Goal: Find contact information: Find contact information

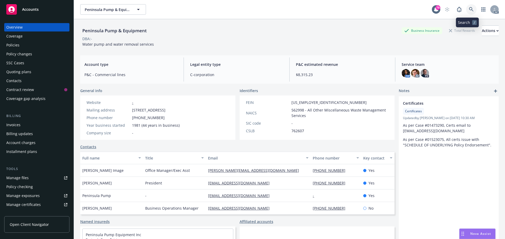
click at [469, 8] on icon at bounding box center [471, 9] width 5 height 5
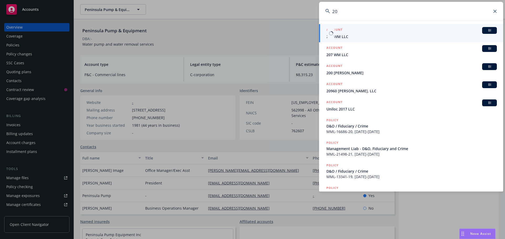
type input "20/"
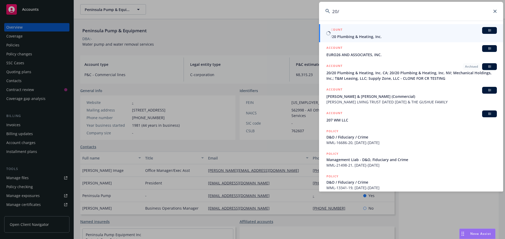
click at [433, 31] on div "ACCOUNT BI" at bounding box center [411, 30] width 170 height 7
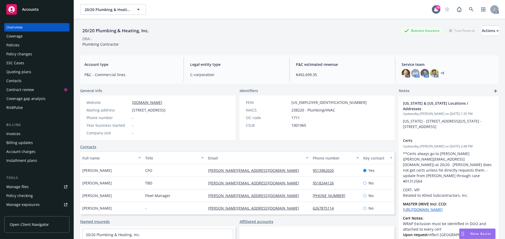
click at [18, 48] on div "Policies" at bounding box center [12, 45] width 13 height 8
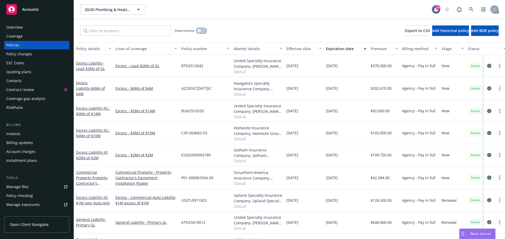
click at [201, 30] on button "button" at bounding box center [201, 30] width 10 height 5
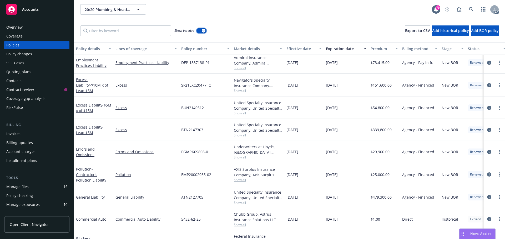
scroll to position [999, 0]
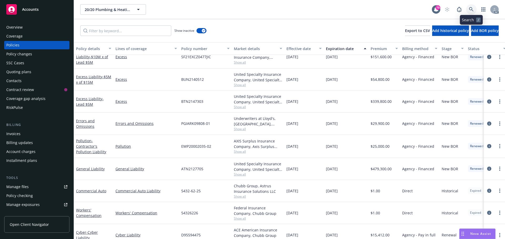
click at [471, 8] on icon at bounding box center [471, 9] width 4 height 4
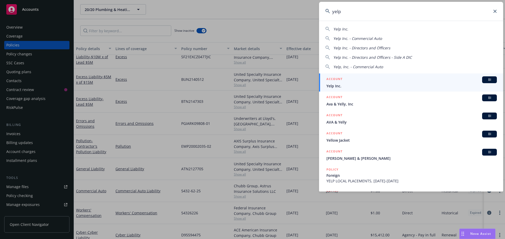
type input "yelp"
click at [350, 84] on span "Yelp Inc." at bounding box center [411, 86] width 170 height 6
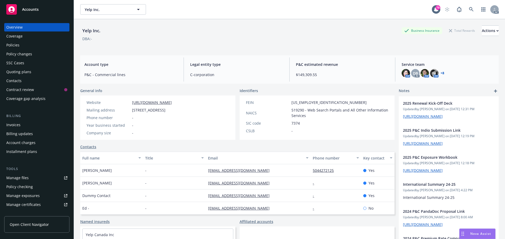
click at [13, 48] on div "Policies" at bounding box center [12, 45] width 13 height 8
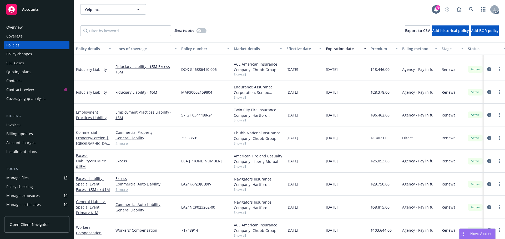
scroll to position [210, 0]
drag, startPoint x: 215, startPoint y: 115, endPoint x: 179, endPoint y: 115, distance: 36.0
click at [179, 115] on div "57 GT 0344488-24" at bounding box center [205, 113] width 53 height 23
copy span "57 GT 0344488-24"
click at [241, 119] on span "Show all" at bounding box center [258, 119] width 48 height 4
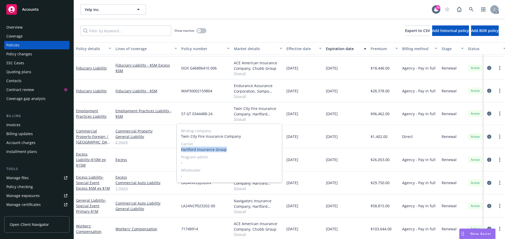
drag, startPoint x: 228, startPoint y: 150, endPoint x: 181, endPoint y: 150, distance: 47.0
click at [181, 150] on div "Writing company Twin City Fire Insurance Company Carrier Hartford Insurance Gro…" at bounding box center [229, 153] width 105 height 59
copy span "Hartford Insurance Group"
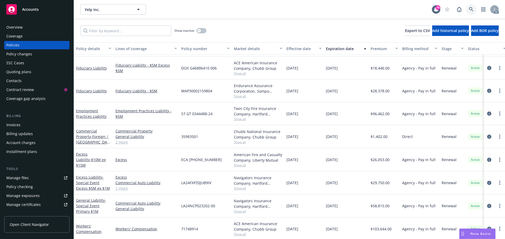
click at [468, 9] on link at bounding box center [471, 9] width 11 height 11
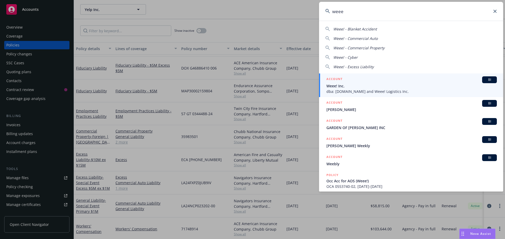
type input "weee"
click at [347, 85] on span "Weee! Inc." at bounding box center [411, 86] width 170 height 6
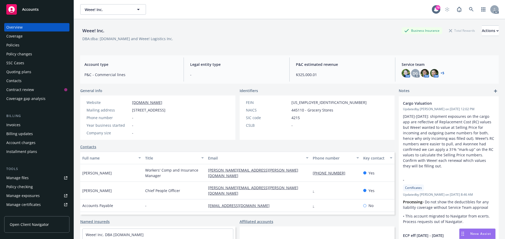
drag, startPoint x: 117, startPoint y: 173, endPoint x: 80, endPoint y: 173, distance: 36.8
click at [80, 173] on div "[PERSON_NAME]" at bounding box center [111, 174] width 63 height 18
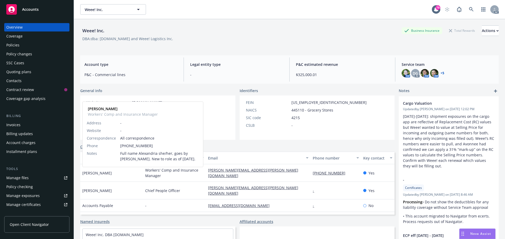
copy span "[PERSON_NAME]"
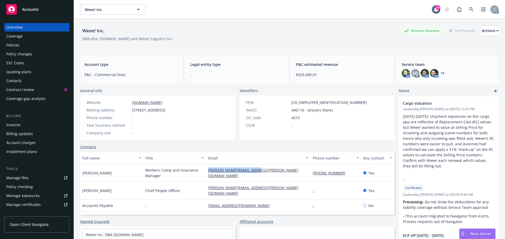
drag, startPoint x: 243, startPoint y: 173, endPoint x: 199, endPoint y: 173, distance: 44.2
click at [199, 173] on div "[PERSON_NAME] Workers' Comp and Insurance Manager [PERSON_NAME][EMAIL_ADDRESS][…" at bounding box center [237, 174] width 314 height 18
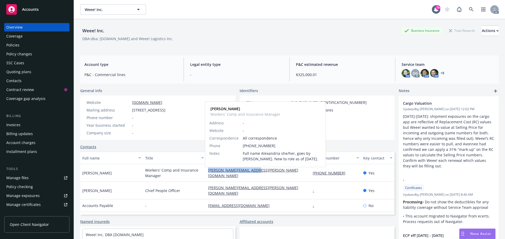
copy div "[PERSON_NAME][EMAIL_ADDRESS][PERSON_NAME][DOMAIN_NAME]"
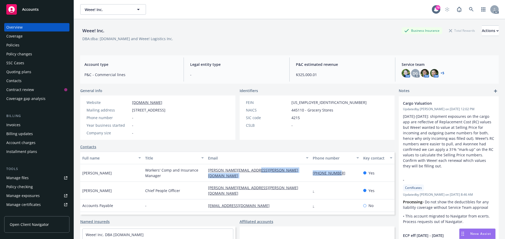
drag, startPoint x: 334, startPoint y: 174, endPoint x: 303, endPoint y: 175, distance: 31.6
click at [303, 175] on div "[PERSON_NAME] Workers' Comp and Insurance Manager [PERSON_NAME][EMAIL_ADDRESS][…" at bounding box center [237, 174] width 314 height 18
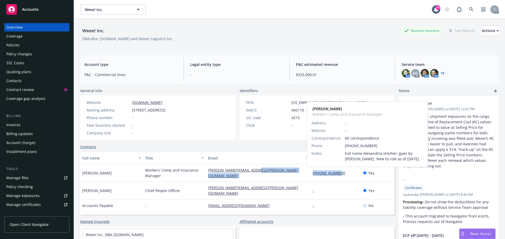
copy div "[PHONE_NUMBER]"
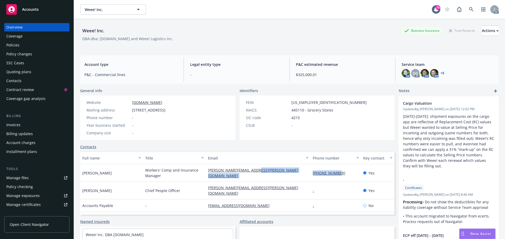
click at [32, 46] on div "Policies" at bounding box center [36, 45] width 61 height 8
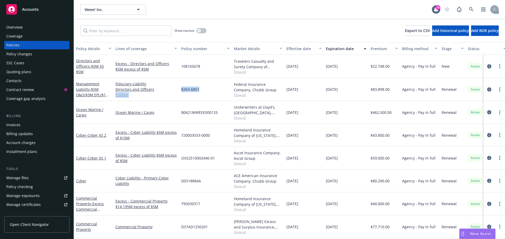
drag, startPoint x: 200, startPoint y: 88, endPoint x: 187, endPoint y: 88, distance: 12.9
click at [179, 88] on div "8263-6851" at bounding box center [205, 89] width 53 height 23
copy span "8263-6851"
click at [243, 96] on span "Show all" at bounding box center [258, 95] width 48 height 4
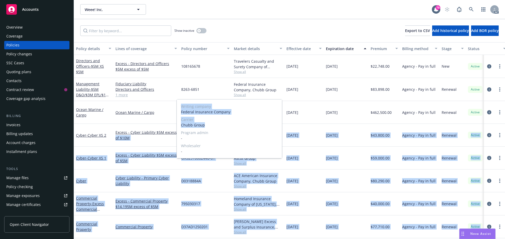
drag, startPoint x: 208, startPoint y: 125, endPoint x: 176, endPoint y: 127, distance: 32.9
click at [176, 127] on body "Accounts Overview Coverage Policies Policy changes SSC Cases Quoting plans Cont…" at bounding box center [252, 119] width 505 height 239
click at [209, 126] on span "Chubb Group" at bounding box center [229, 125] width 97 height 6
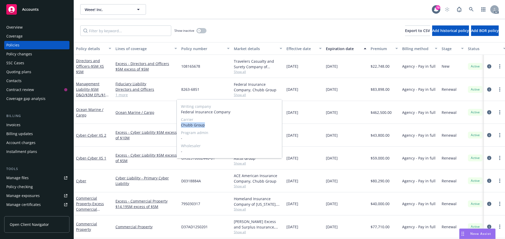
drag, startPoint x: 206, startPoint y: 126, endPoint x: 181, endPoint y: 127, distance: 25.2
click at [181, 127] on span "Chubb Group" at bounding box center [229, 125] width 97 height 6
copy span "Chubb Group"
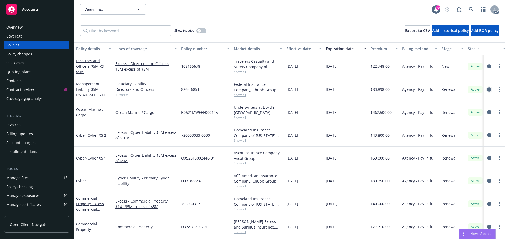
click at [487, 90] on icon "circleInformation" at bounding box center [489, 90] width 4 height 4
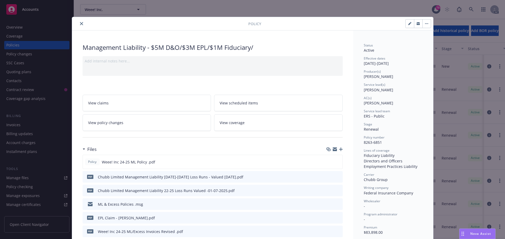
click at [80, 24] on icon "close" at bounding box center [81, 23] width 3 height 3
